Goal: Check status: Check status

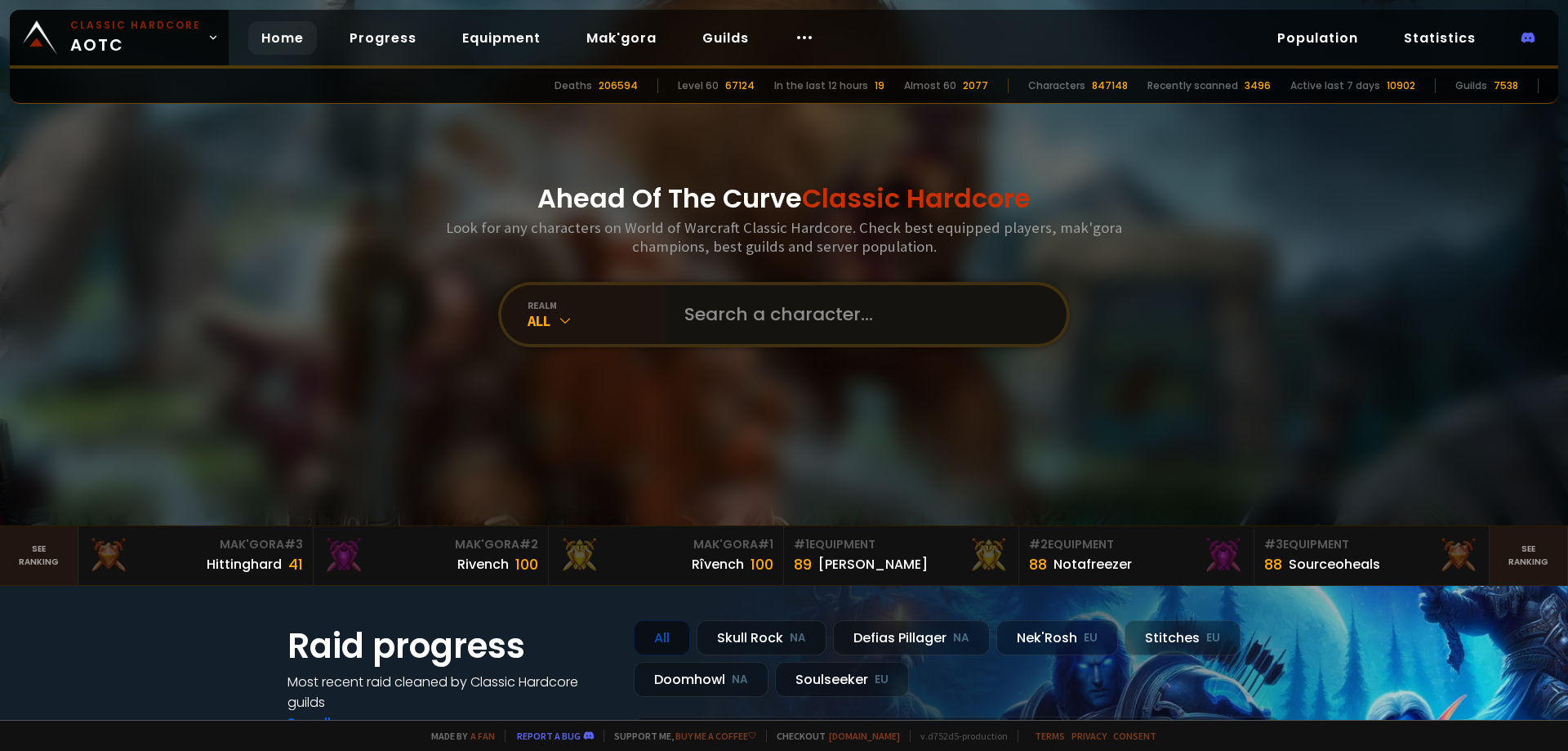
click at [852, 304] on input "text" at bounding box center [860, 314] width 372 height 59
type input "B"
type input "bigboibonk"
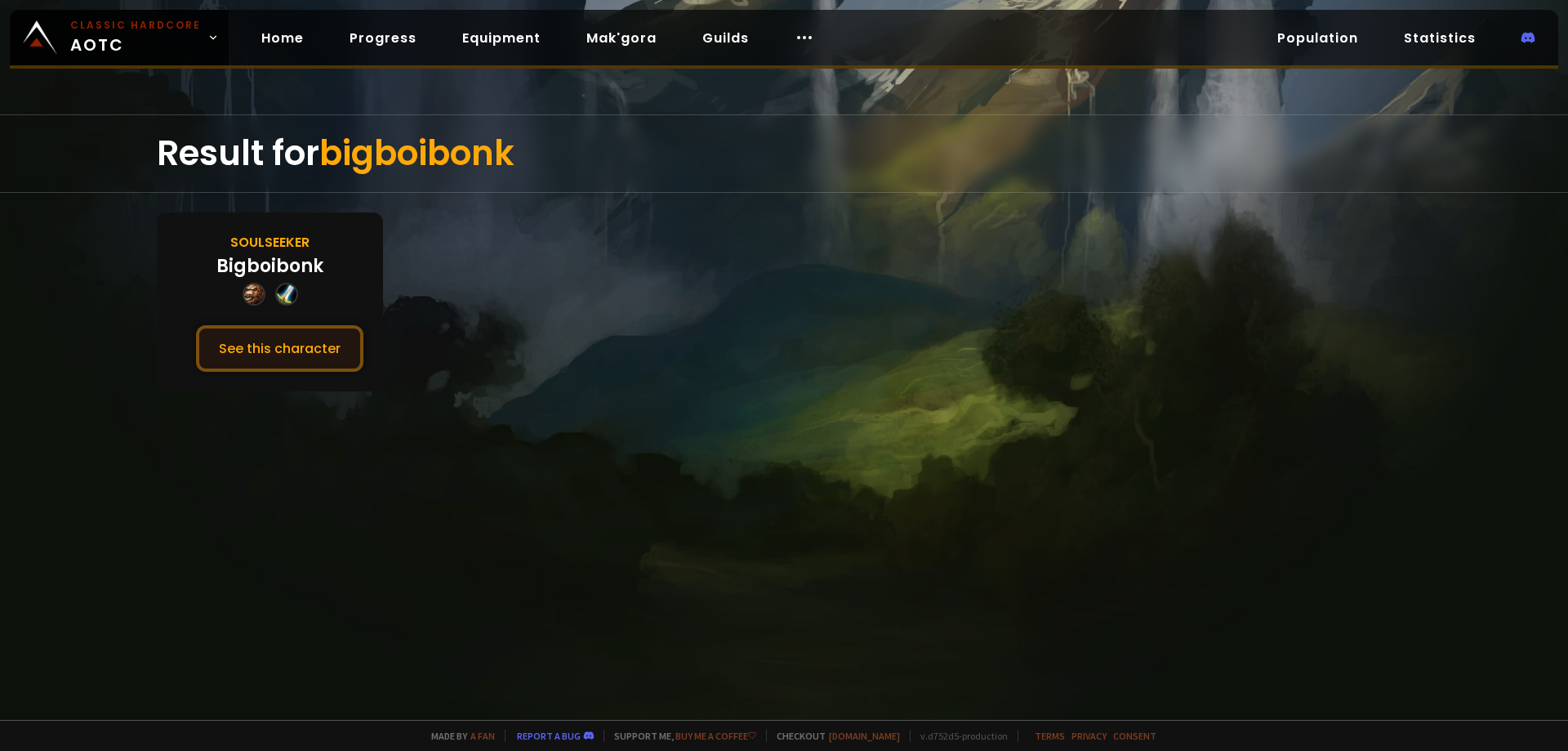
drag, startPoint x: 291, startPoint y: 342, endPoint x: 277, endPoint y: 346, distance: 14.6
click at [291, 342] on button "See this character" at bounding box center [279, 348] width 167 height 46
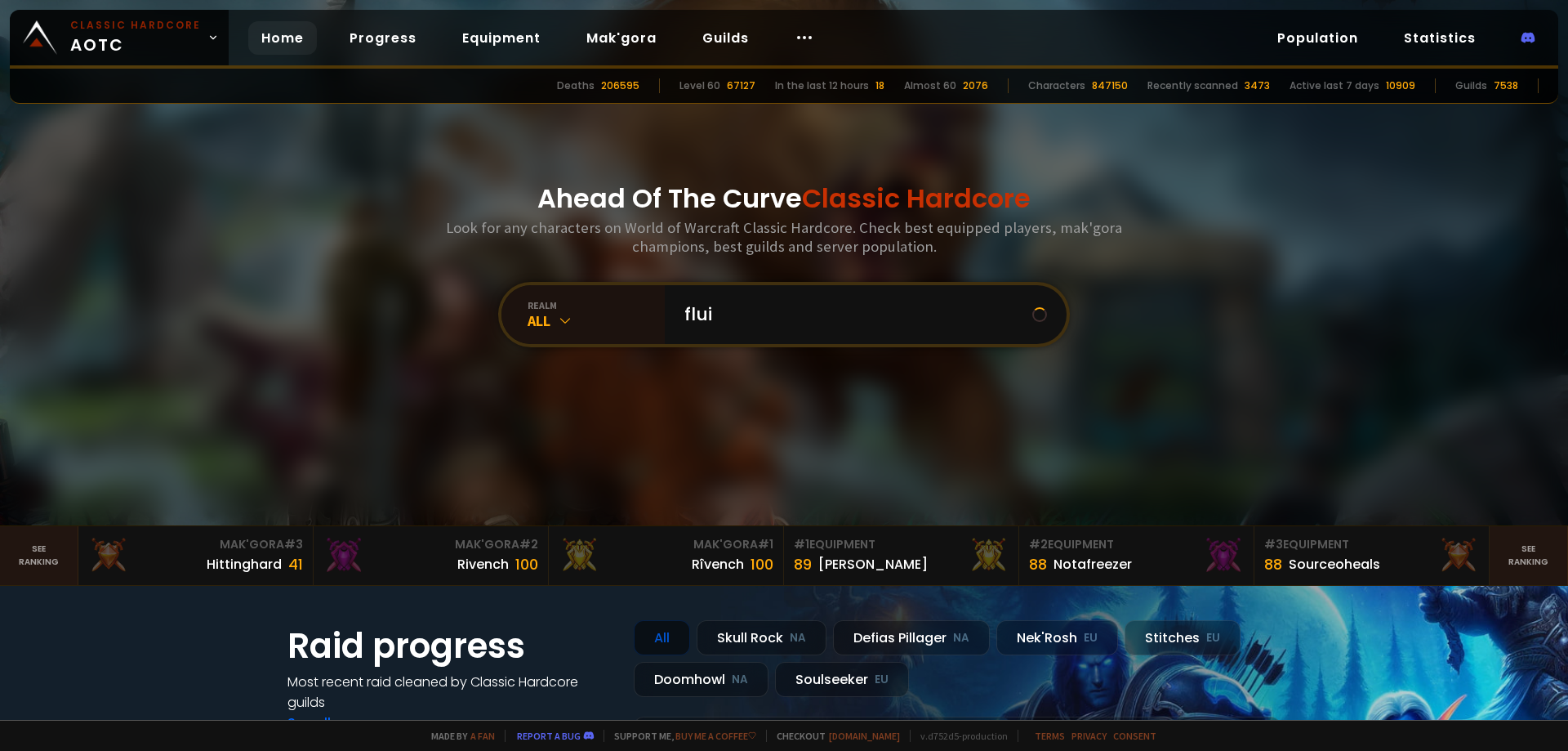
type input "fluid"
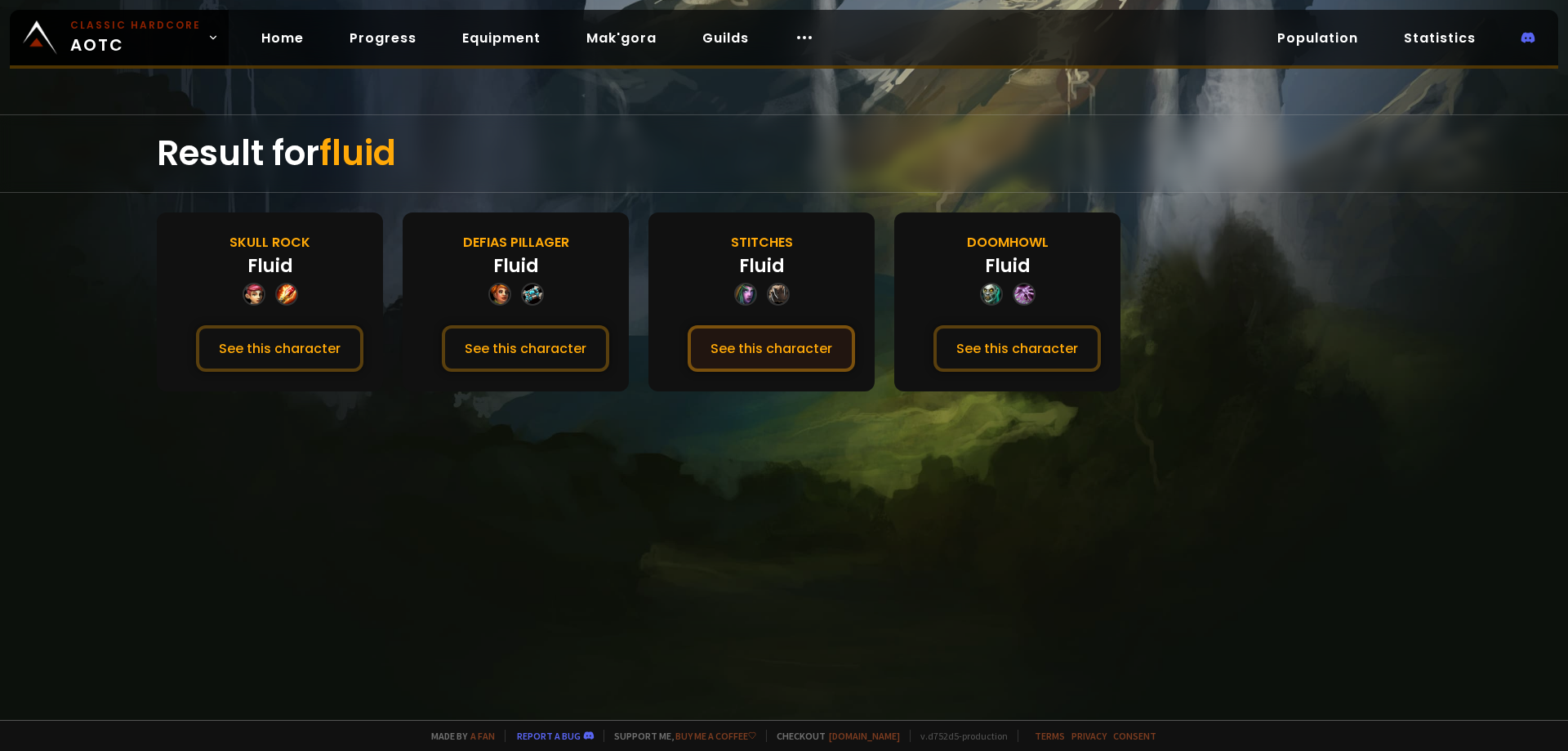
click at [801, 356] on button "See this character" at bounding box center [771, 348] width 167 height 46
